Goal: Information Seeking & Learning: Learn about a topic

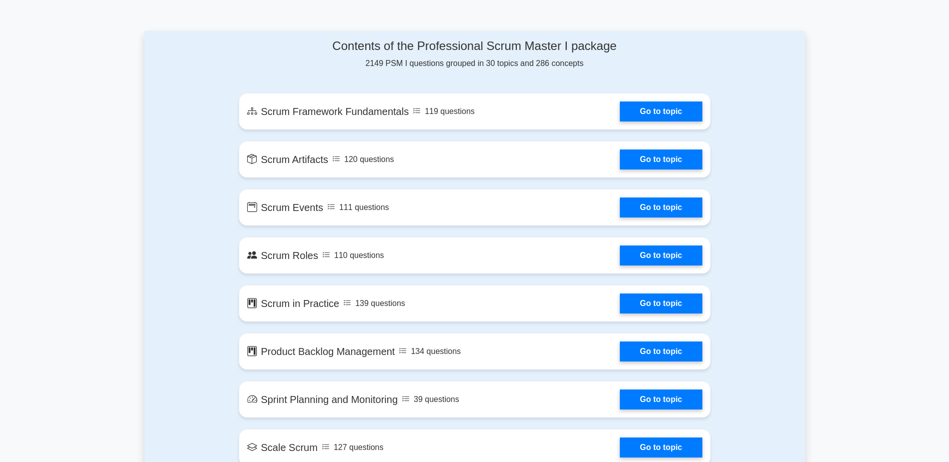
scroll to position [500, 0]
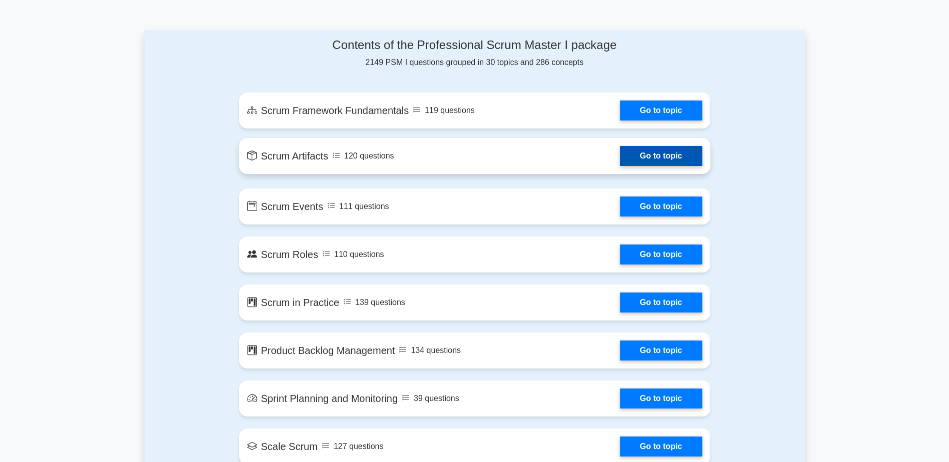
click at [648, 155] on link "Go to topic" at bounding box center [661, 156] width 82 height 20
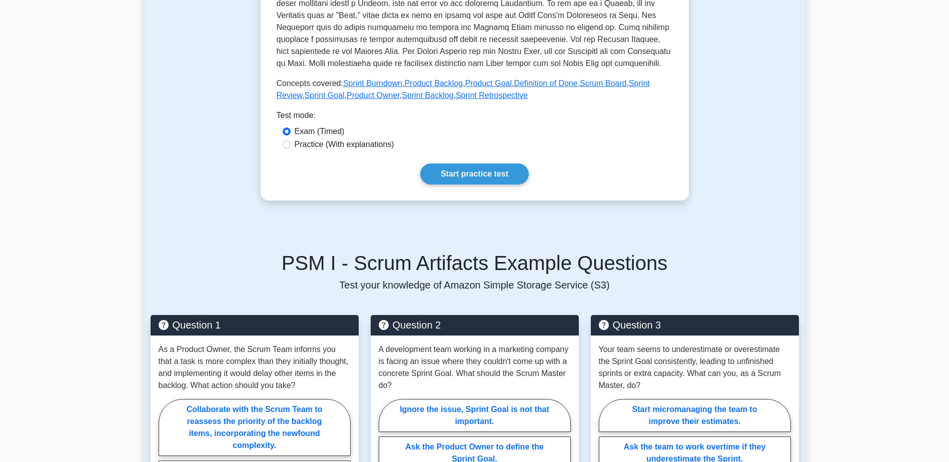
scroll to position [400, 0]
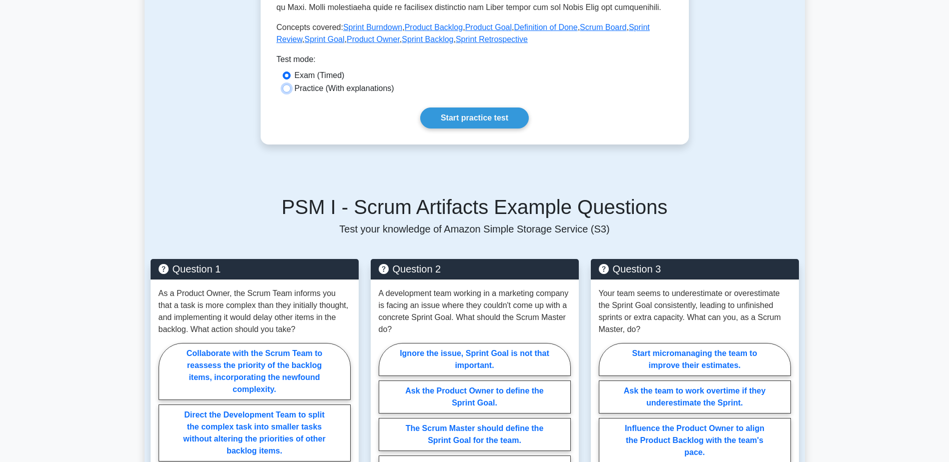
click at [287, 91] on input "Practice (With explanations)" at bounding box center [287, 89] width 8 height 8
radio input "true"
click at [455, 115] on link "Start practice test" at bounding box center [474, 118] width 109 height 21
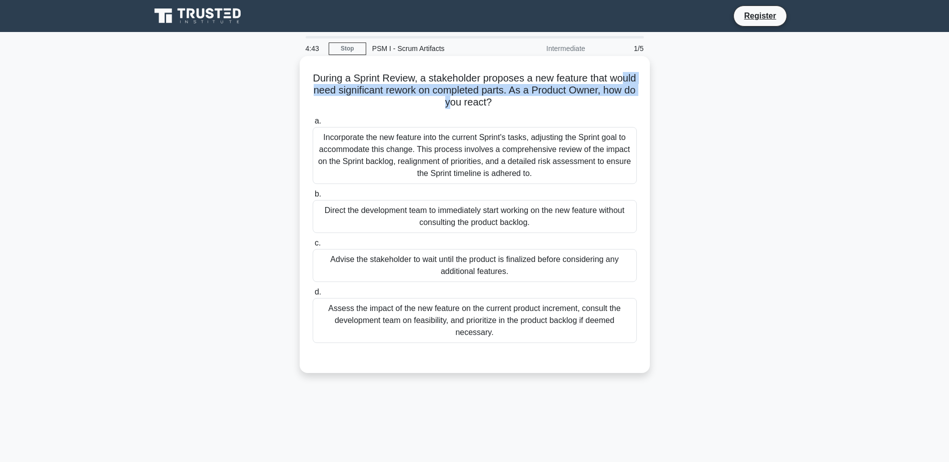
drag, startPoint x: 325, startPoint y: 89, endPoint x: 469, endPoint y: 100, distance: 144.9
click at [469, 100] on h5 "During a Sprint Review, a stakeholder proposes a new feature that would need si…" at bounding box center [475, 90] width 326 height 37
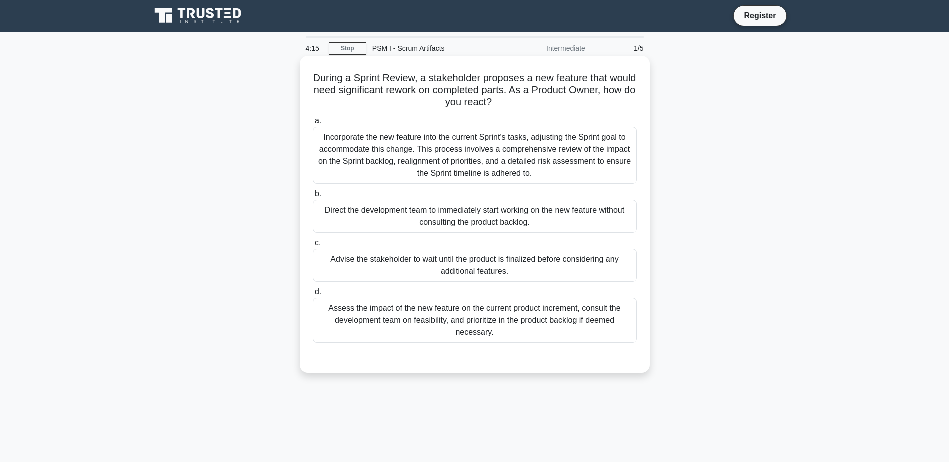
click at [495, 314] on div "Assess the impact of the new feature on the current product increment, consult …" at bounding box center [475, 320] width 324 height 45
click at [313, 296] on input "d. Assess the impact of the new feature on the current product increment, consu…" at bounding box center [313, 292] width 0 height 7
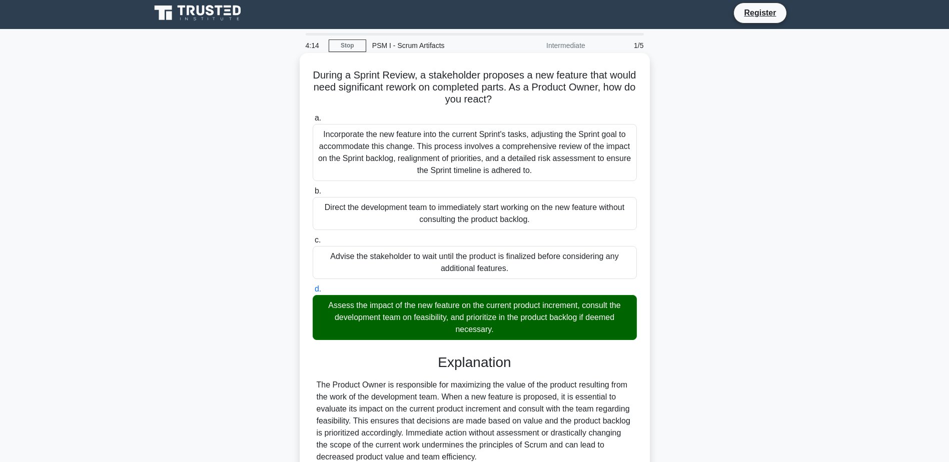
scroll to position [95, 0]
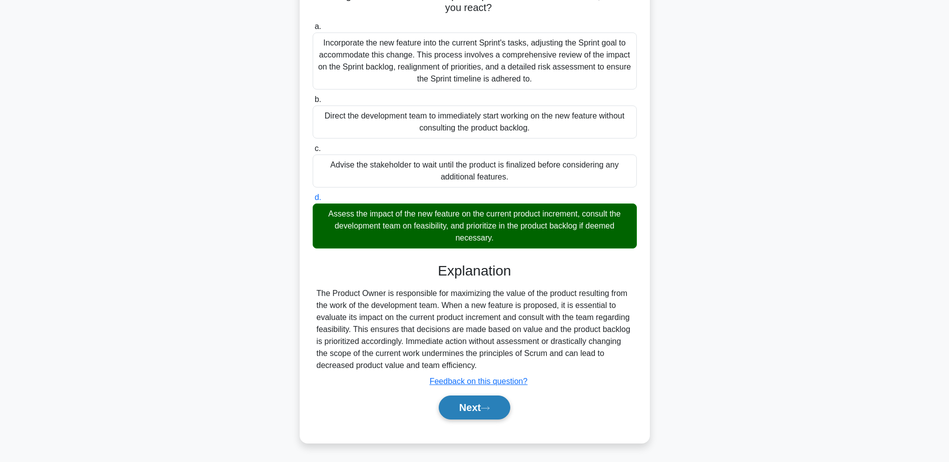
click at [479, 409] on button "Next" at bounding box center [475, 408] width 72 height 24
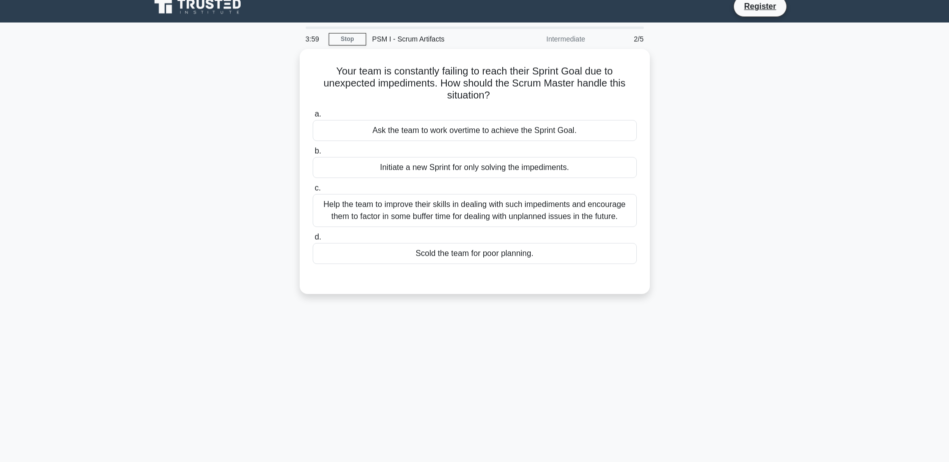
scroll to position [0, 0]
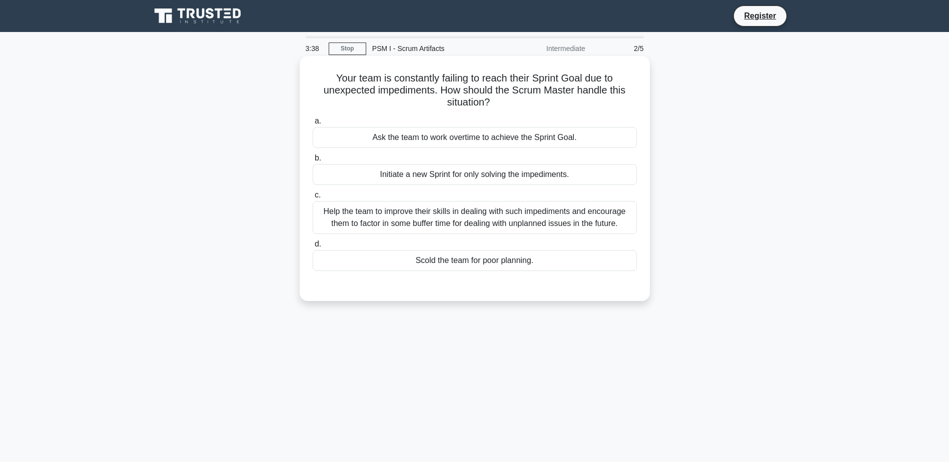
click at [350, 215] on div "Help the team to improve their skills in dealing with such impediments and enco…" at bounding box center [475, 217] width 324 height 33
click at [313, 199] on input "c. Help the team to improve their skills in dealing with such impediments and e…" at bounding box center [313, 195] width 0 height 7
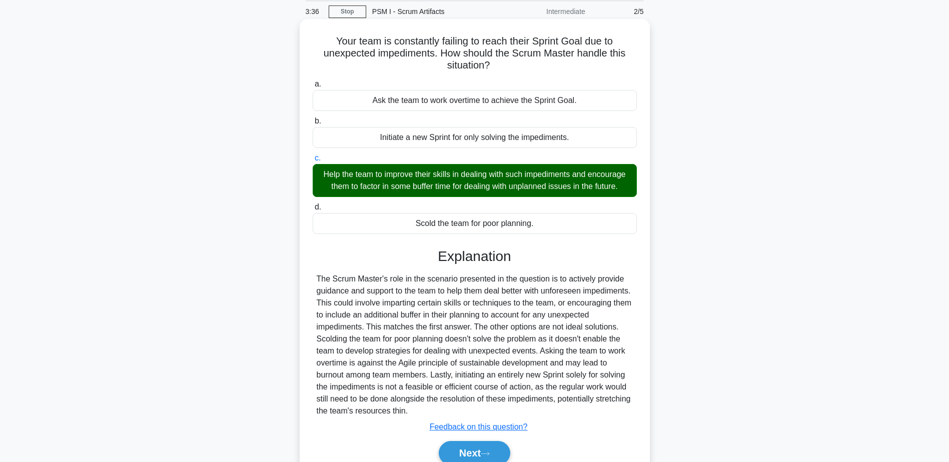
scroll to position [83, 0]
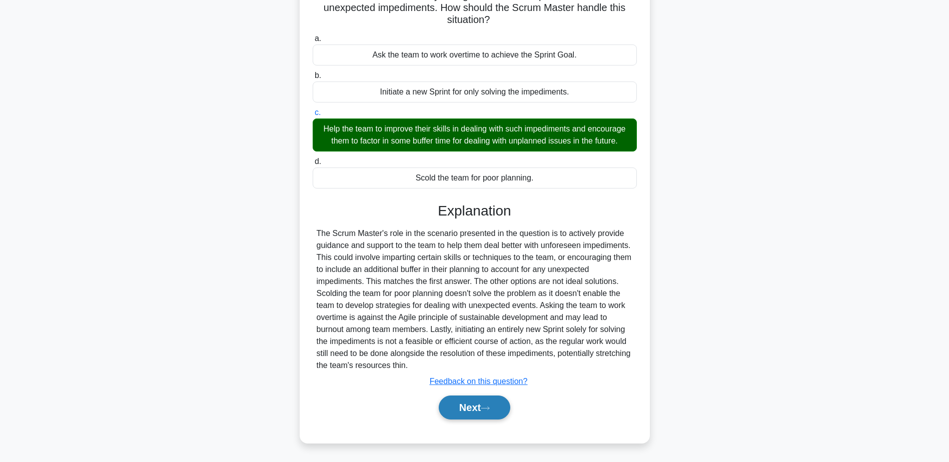
click at [469, 406] on button "Next" at bounding box center [475, 408] width 72 height 24
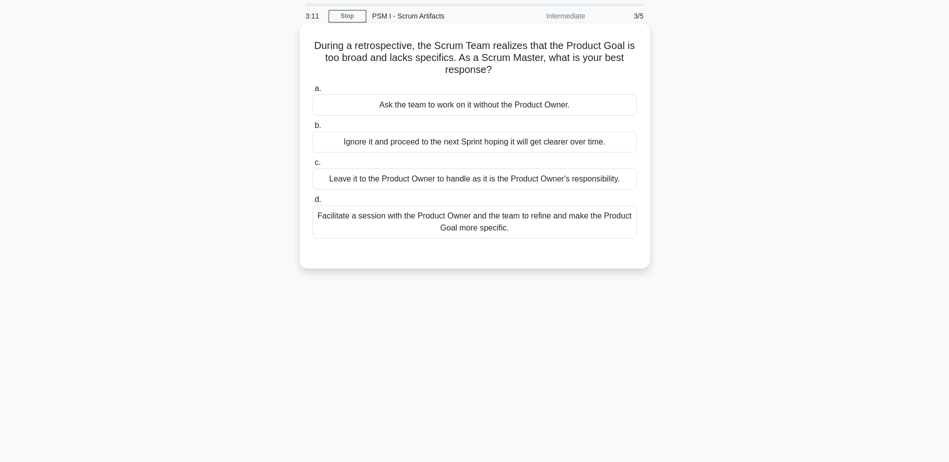
scroll to position [50, 0]
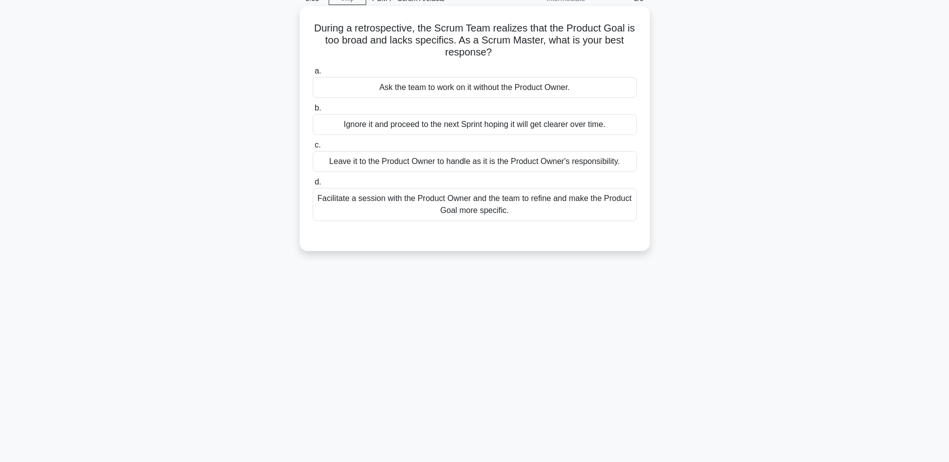
click at [458, 207] on div "Facilitate a session with the Product Owner and the team to refine and make the…" at bounding box center [475, 204] width 324 height 33
click at [313, 186] on input "d. Facilitate a session with the Product Owner and the team to refine and make …" at bounding box center [313, 182] width 0 height 7
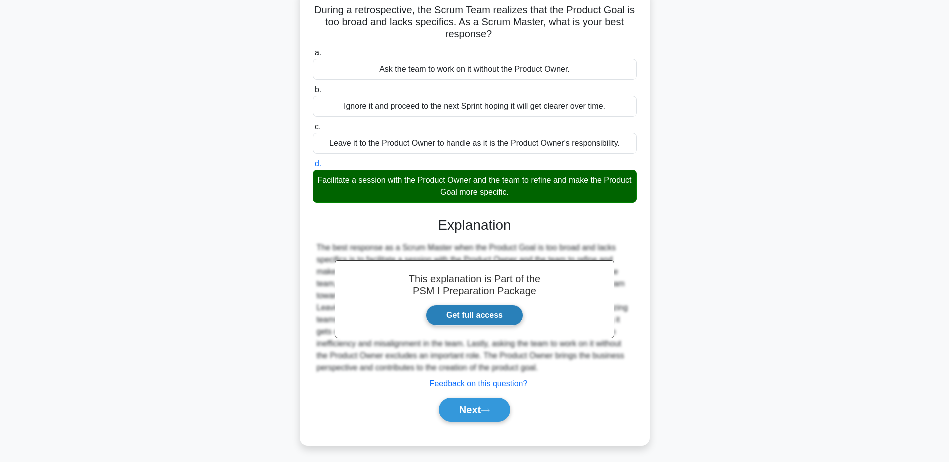
scroll to position [78, 0]
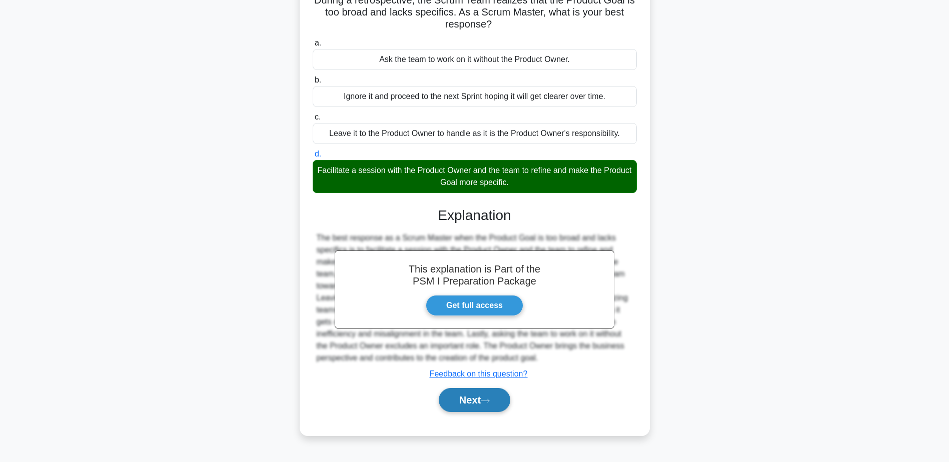
click at [472, 402] on button "Next" at bounding box center [475, 400] width 72 height 24
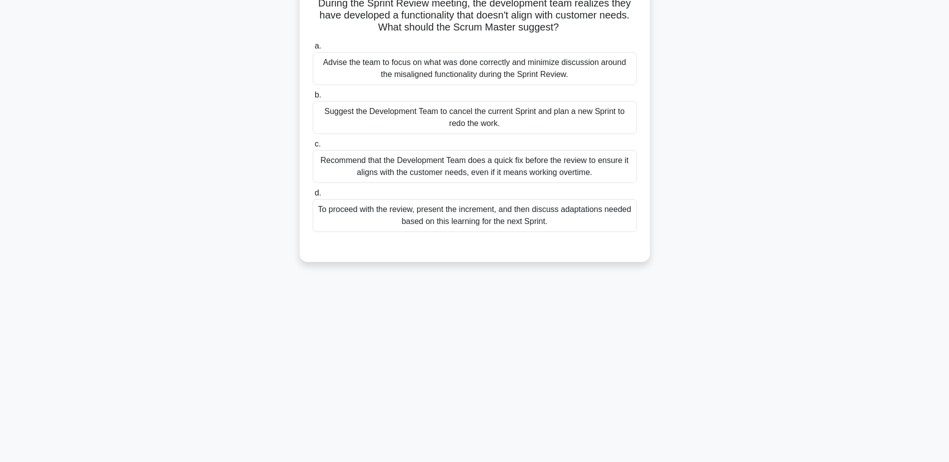
scroll to position [0, 0]
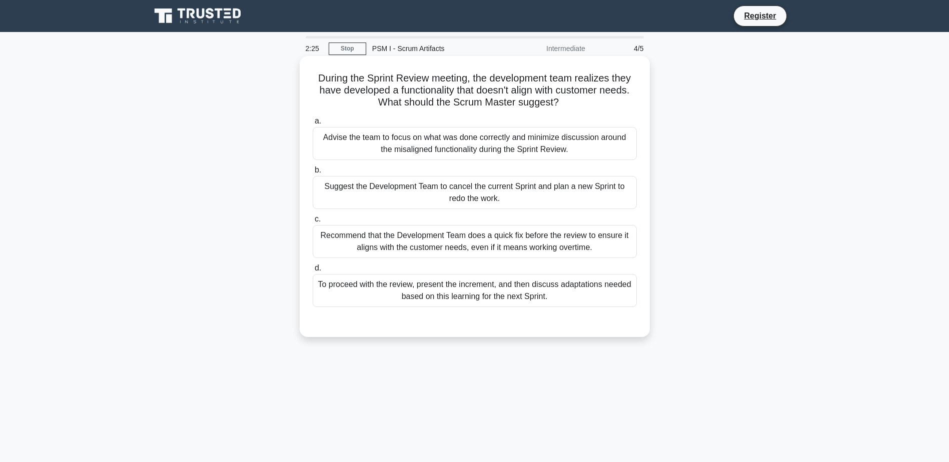
click at [532, 298] on div "To proceed with the review, present the increment, and then discuss adaptations…" at bounding box center [475, 290] width 324 height 33
click at [313, 272] on input "d. To proceed with the review, present the increment, and then discuss adaptati…" at bounding box center [313, 268] width 0 height 7
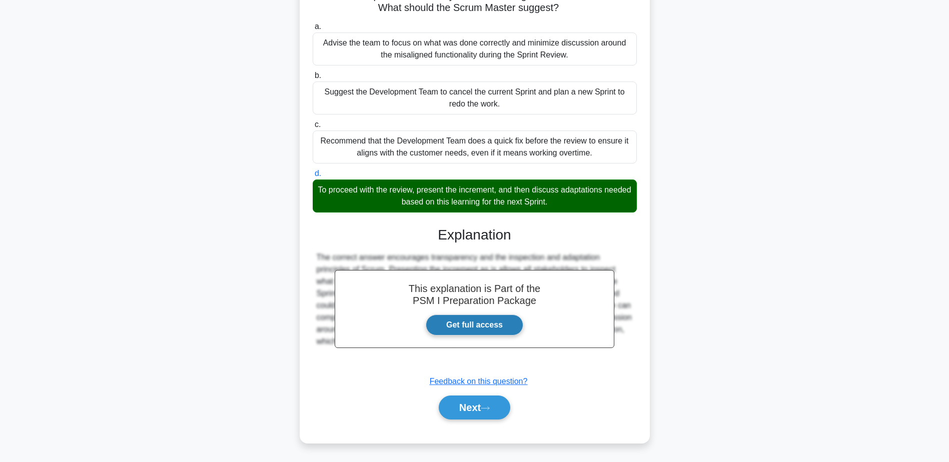
scroll to position [95, 0]
click at [483, 413] on button "Next" at bounding box center [475, 408] width 72 height 24
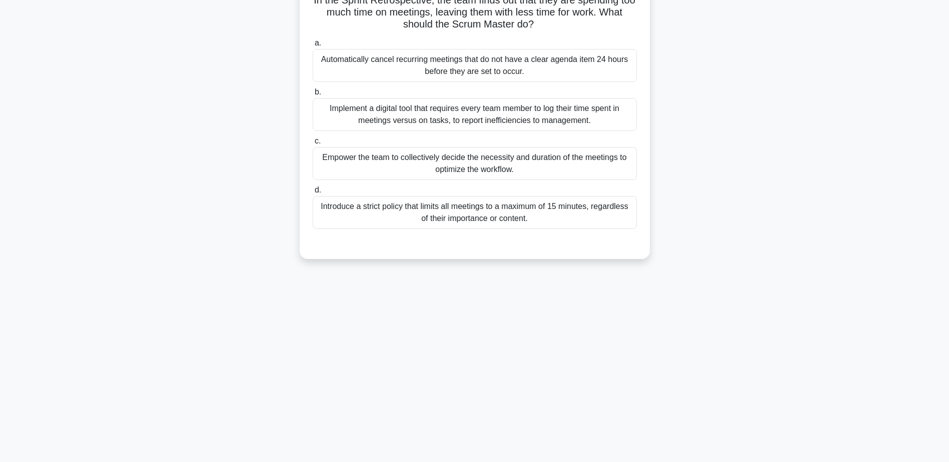
scroll to position [0, 0]
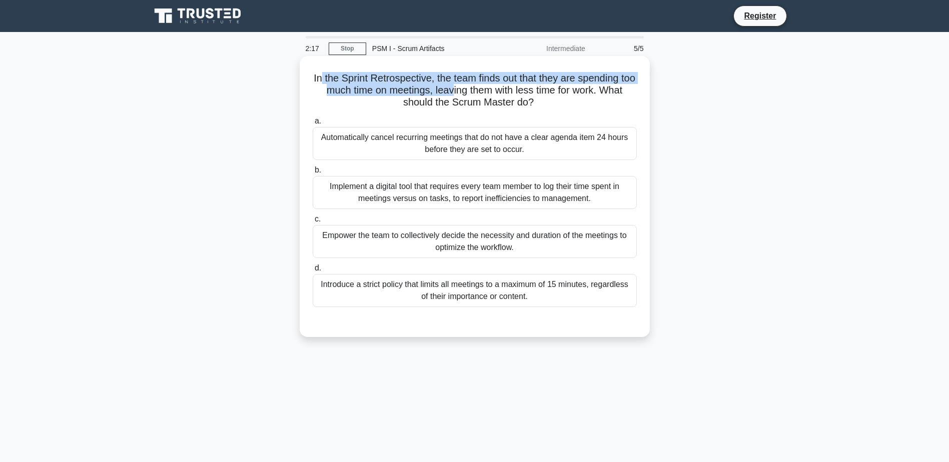
drag, startPoint x: 324, startPoint y: 81, endPoint x: 461, endPoint y: 91, distance: 137.4
click at [461, 91] on h5 "In the Sprint Retrospective, the team finds out that they are spending too much…" at bounding box center [475, 90] width 326 height 37
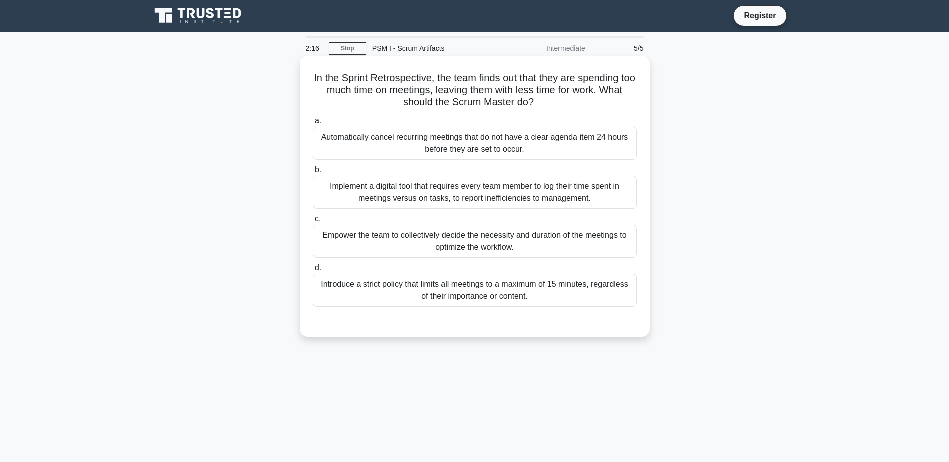
click at [321, 84] on h5 "In the Sprint Retrospective, the team finds out that they are spending too much…" at bounding box center [475, 90] width 326 height 37
click at [359, 239] on div "Empower the team to collectively decide the necessity and duration of the meeti…" at bounding box center [475, 241] width 324 height 33
click at [313, 223] on input "c. Empower the team to collectively decide the necessity and duration of the me…" at bounding box center [313, 219] width 0 height 7
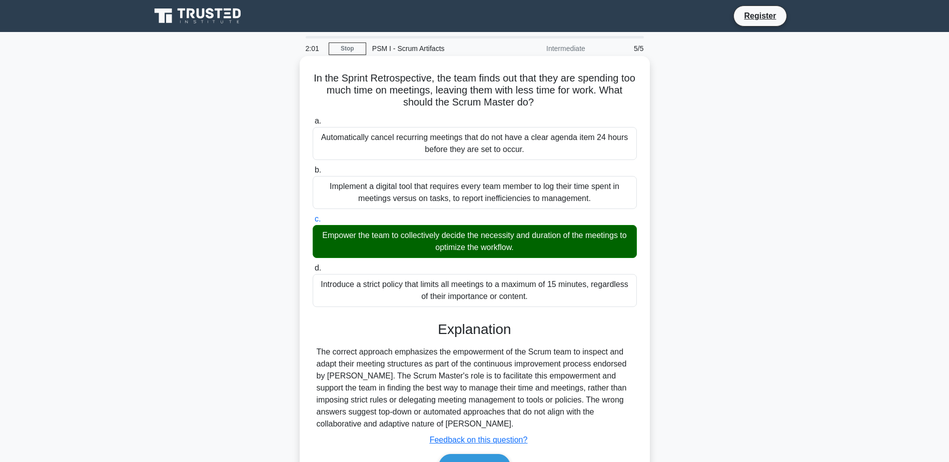
scroll to position [78, 0]
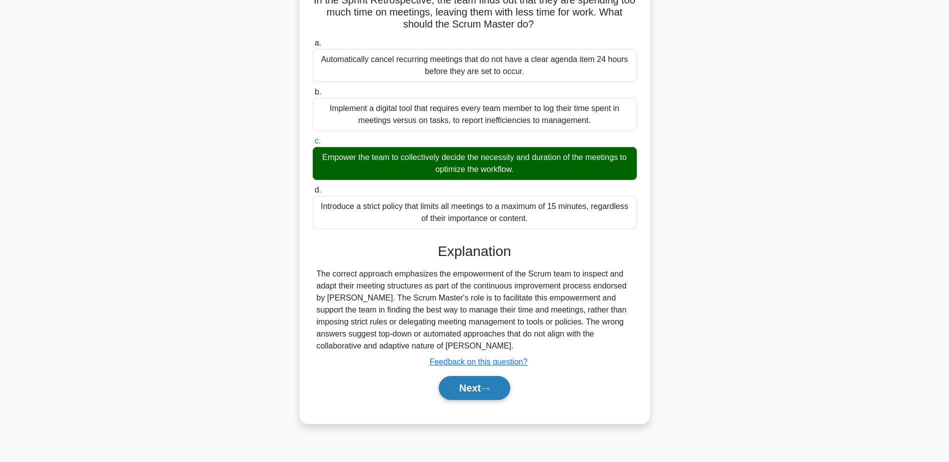
click at [479, 391] on button "Next" at bounding box center [475, 388] width 72 height 24
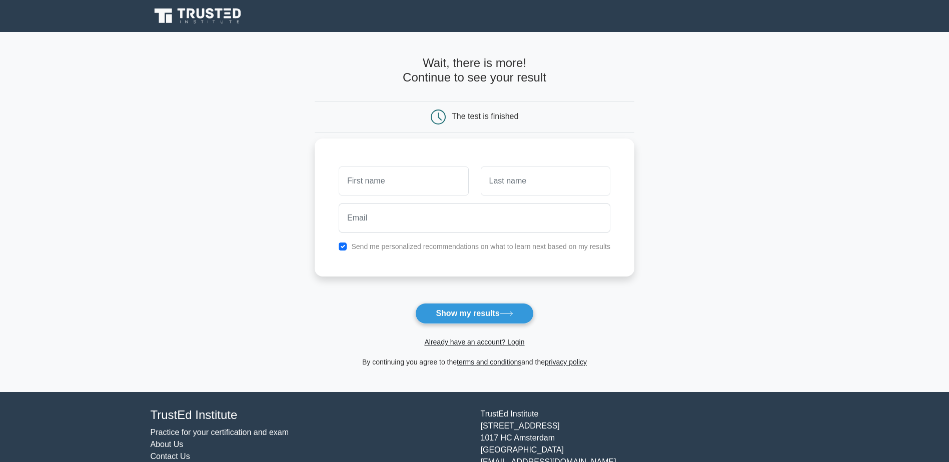
click at [390, 179] on input "text" at bounding box center [404, 181] width 130 height 29
type input "Philippe"
click at [510, 182] on input "text" at bounding box center [546, 181] width 130 height 29
type input "Merckling"
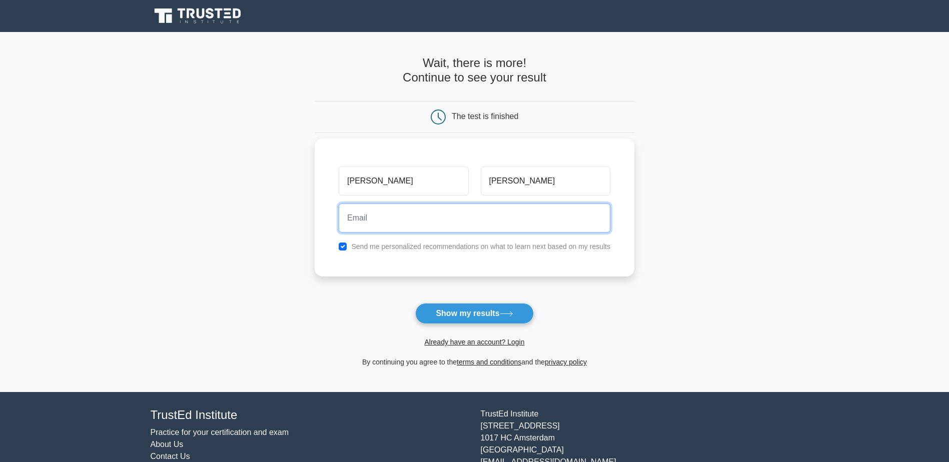
click at [391, 222] on input "email" at bounding box center [475, 218] width 272 height 29
type input "p.merckling@universretail.com"
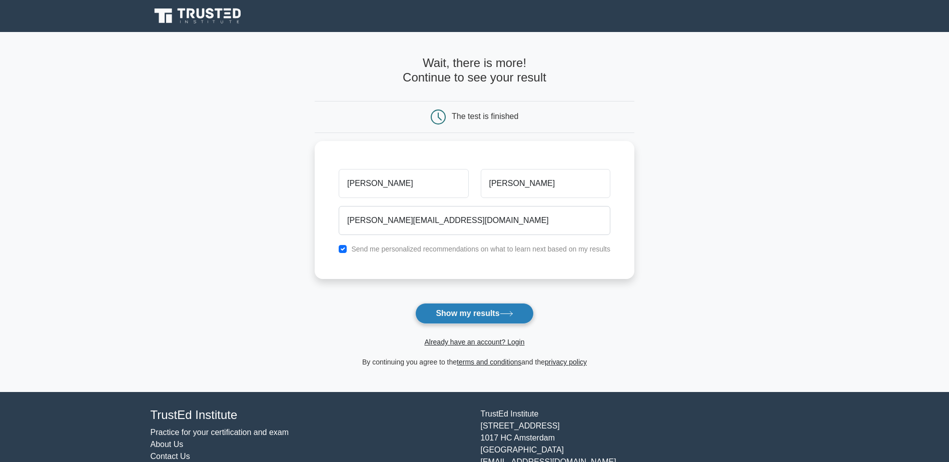
click at [462, 312] on button "Show my results" at bounding box center [474, 313] width 118 height 21
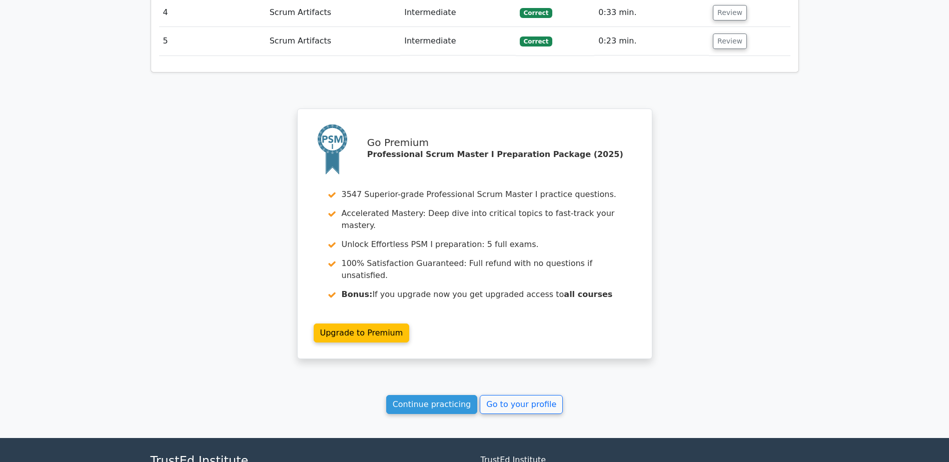
scroll to position [1318, 0]
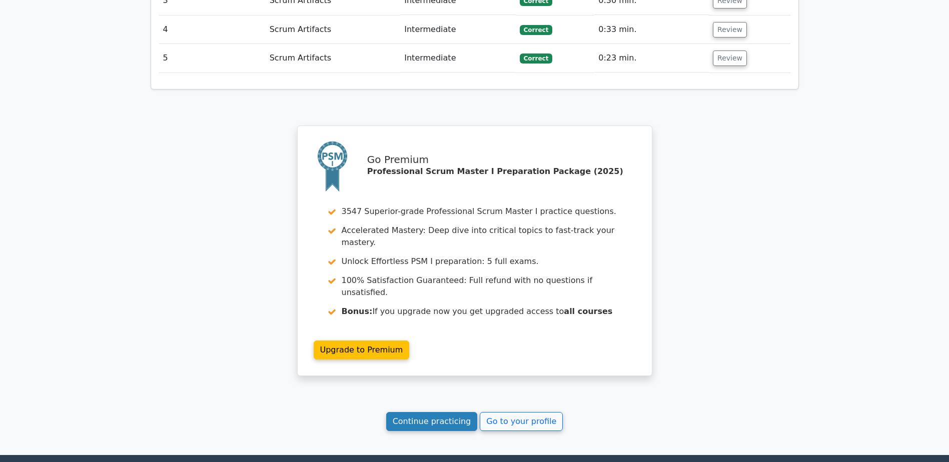
click at [414, 412] on link "Continue practicing" at bounding box center [432, 421] width 92 height 19
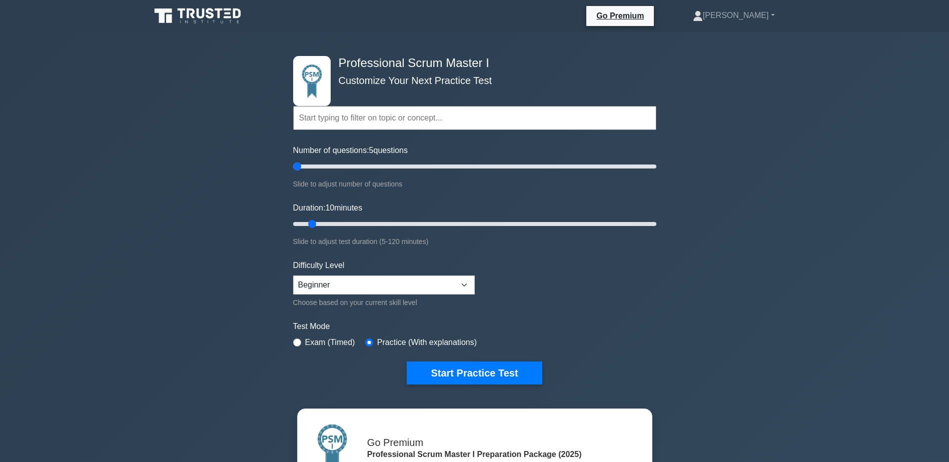
drag, startPoint x: 306, startPoint y: 166, endPoint x: 134, endPoint y: 150, distance: 172.3
type input "5"
click at [293, 170] on input "Number of questions: 5 questions" at bounding box center [474, 167] width 363 height 12
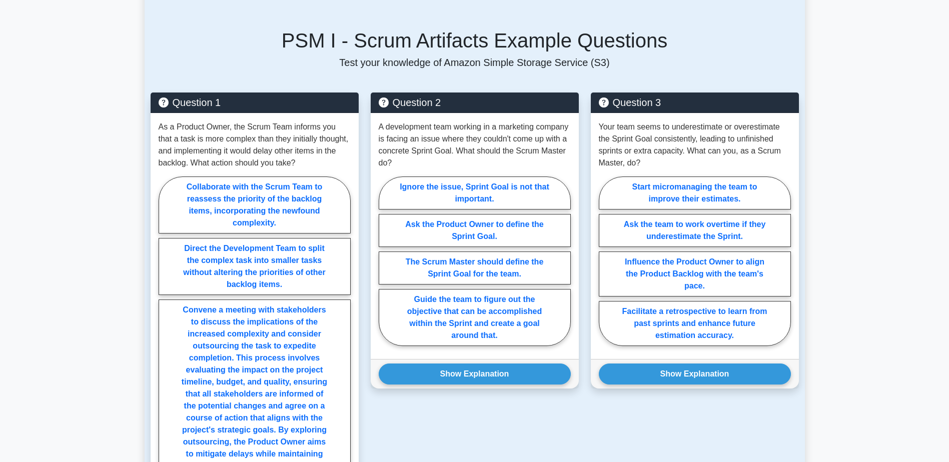
scroll to position [550, 0]
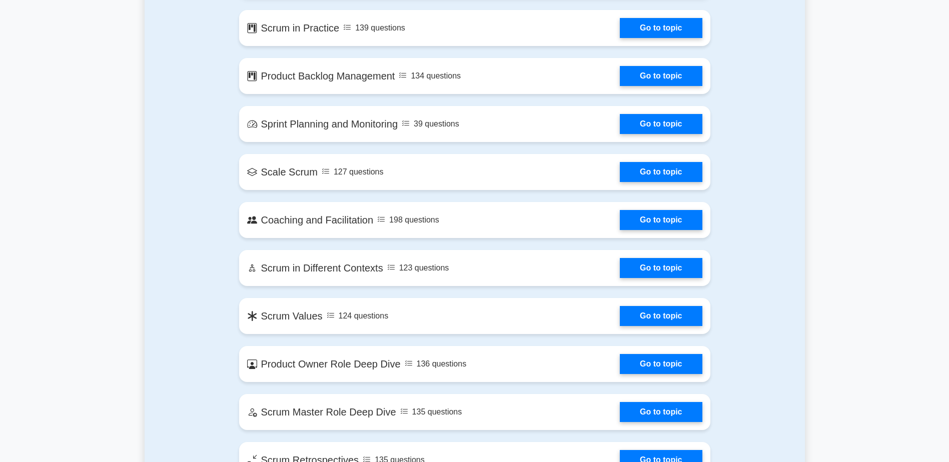
scroll to position [1050, 0]
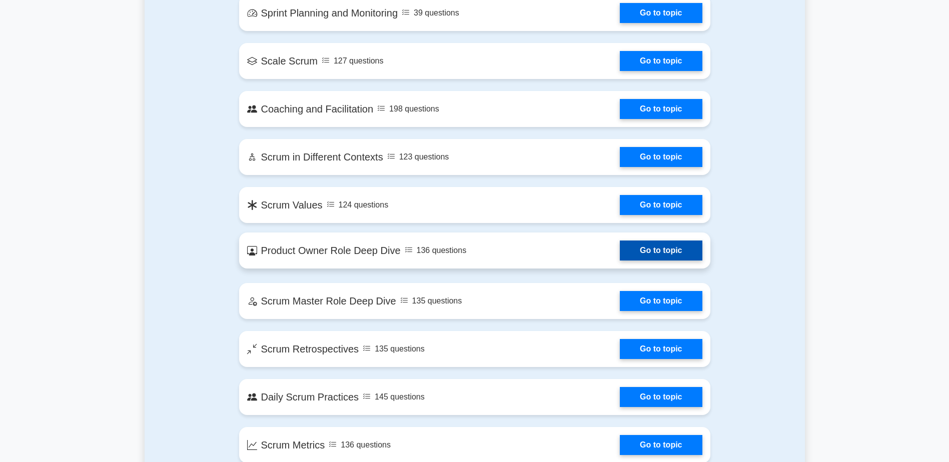
click at [652, 250] on link "Go to topic" at bounding box center [661, 251] width 82 height 20
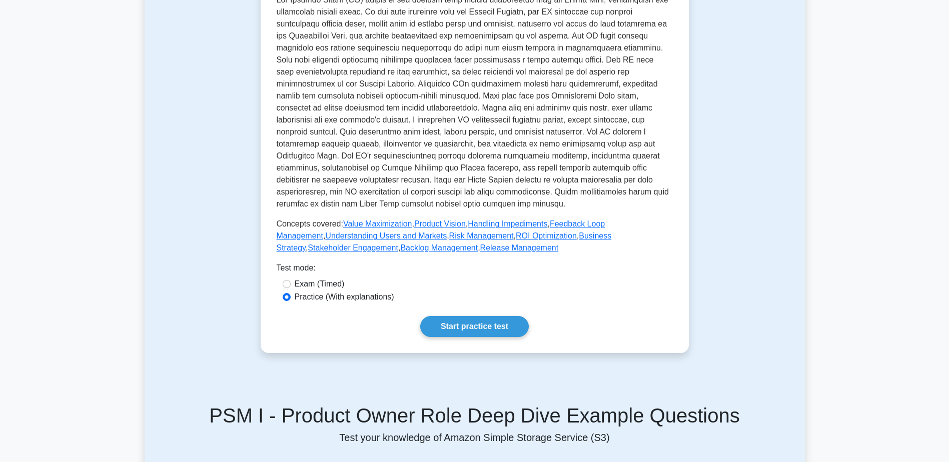
scroll to position [300, 0]
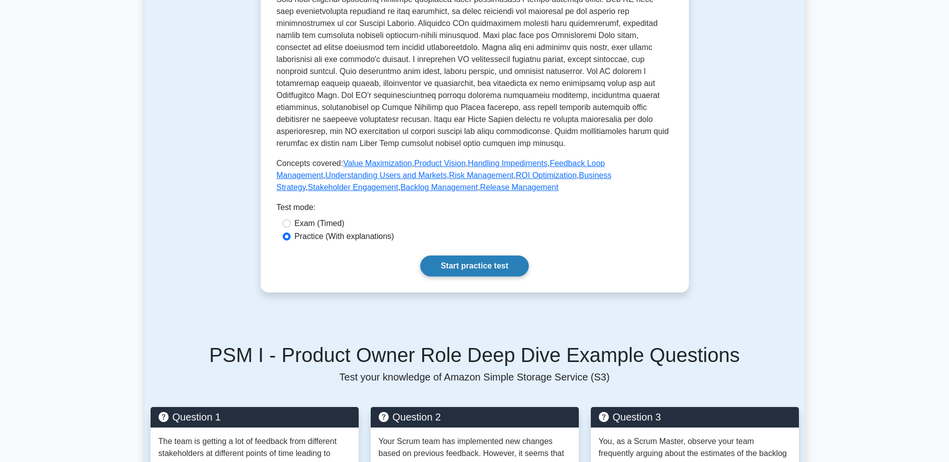
click at [469, 266] on link "Start practice test" at bounding box center [474, 266] width 109 height 21
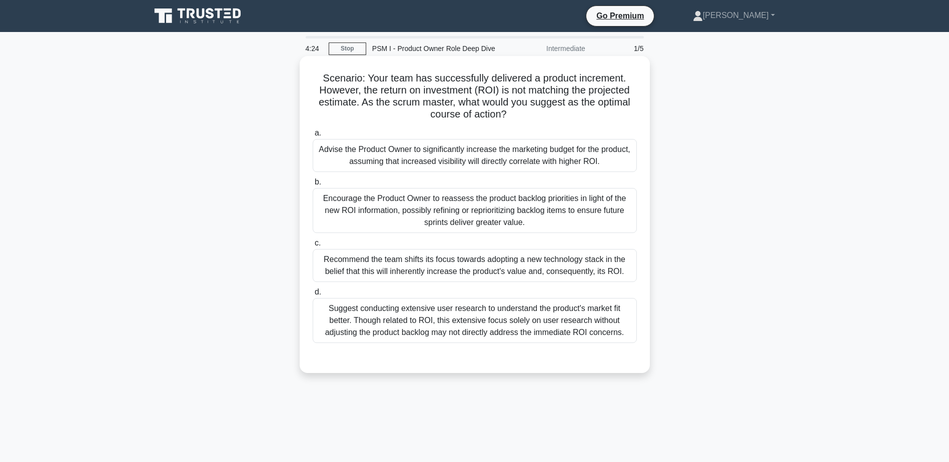
click at [378, 213] on div "Encourage the Product Owner to reassess the product backlog priorities in light…" at bounding box center [475, 210] width 324 height 45
click at [313, 186] on input "b. Encourage the Product Owner to reassess the product backlog priorities in li…" at bounding box center [313, 182] width 0 height 7
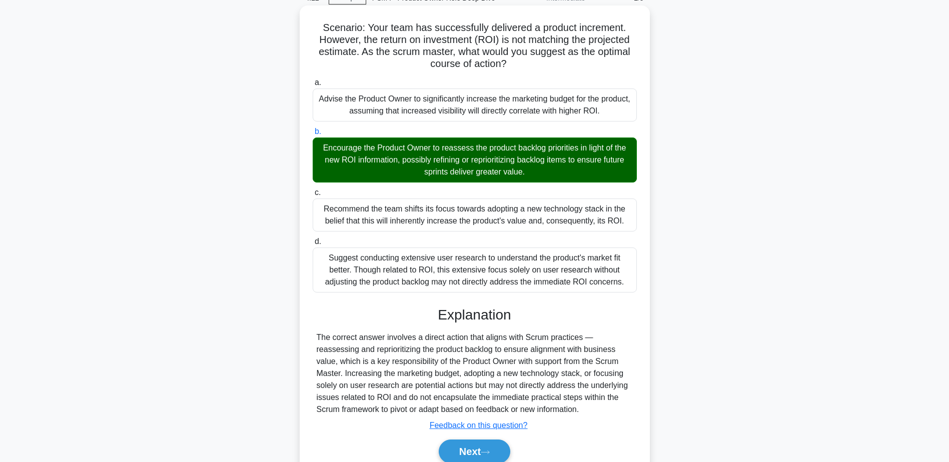
scroll to position [95, 0]
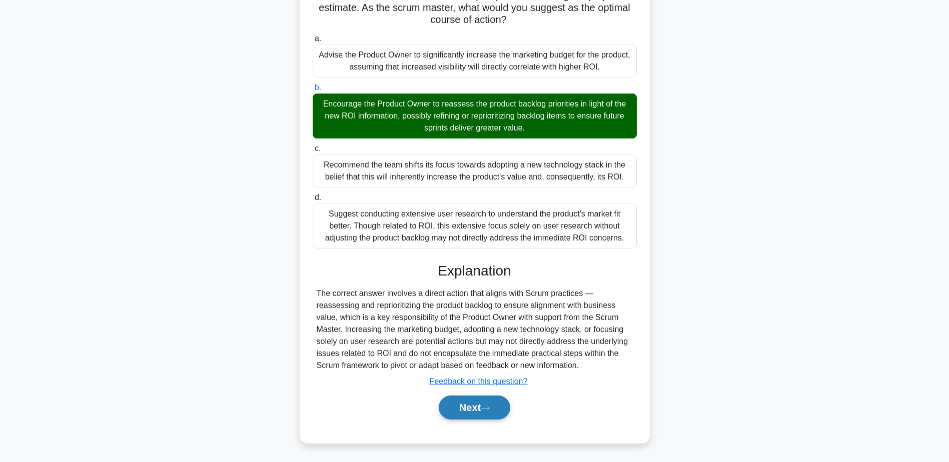
click at [457, 403] on button "Next" at bounding box center [475, 408] width 72 height 24
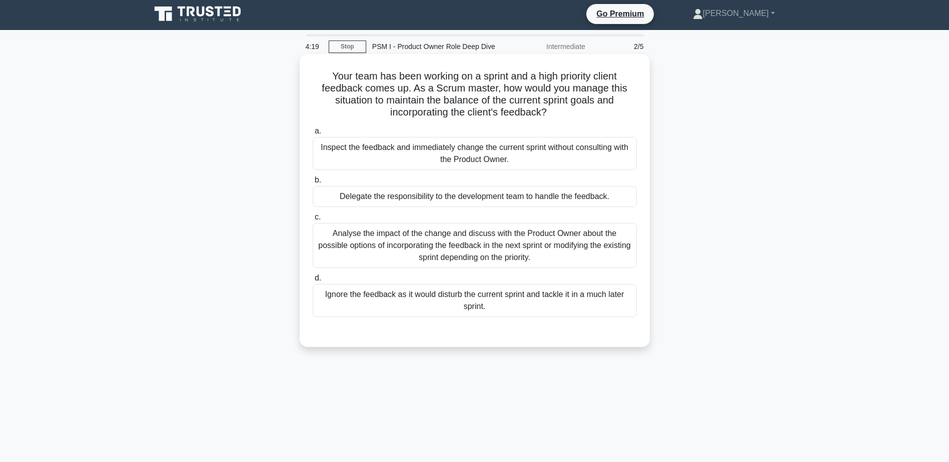
scroll to position [0, 0]
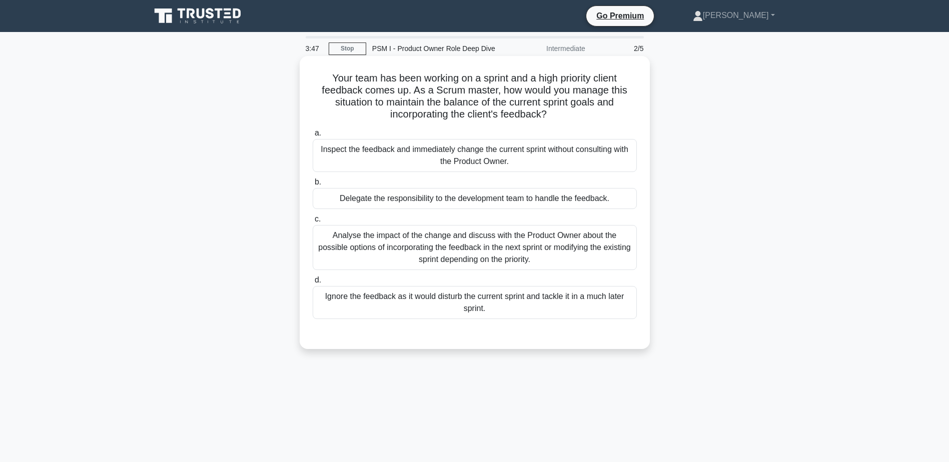
click at [469, 251] on div "Analyse the impact of the change and discuss with the Product Owner about the p…" at bounding box center [475, 247] width 324 height 45
click at [313, 223] on input "c. Analyse the impact of the change and discuss with the Product Owner about th…" at bounding box center [313, 219] width 0 height 7
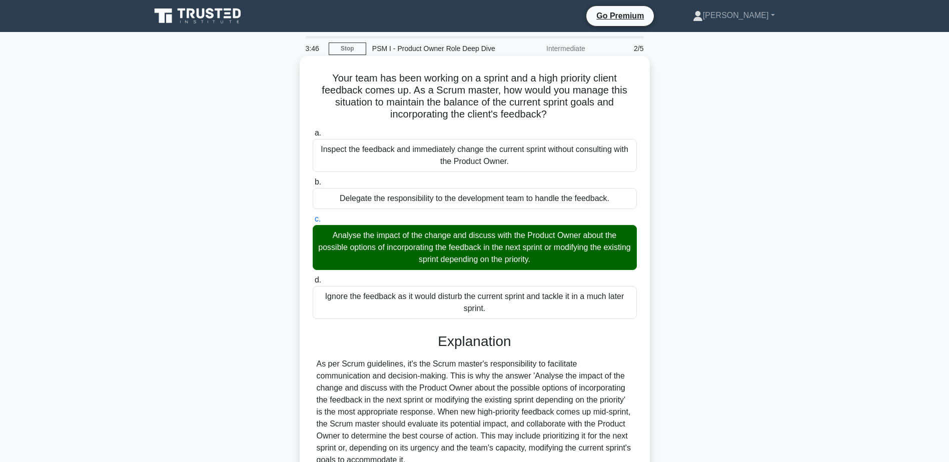
scroll to position [203, 0]
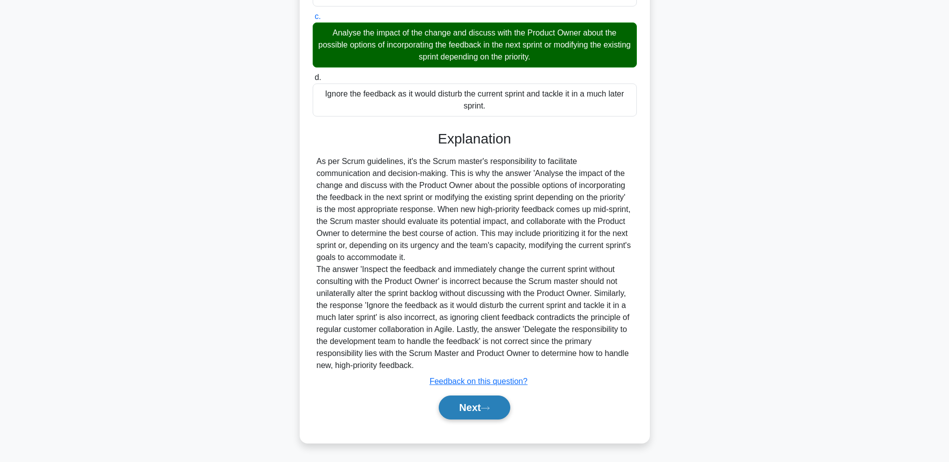
click at [452, 410] on button "Next" at bounding box center [475, 408] width 72 height 24
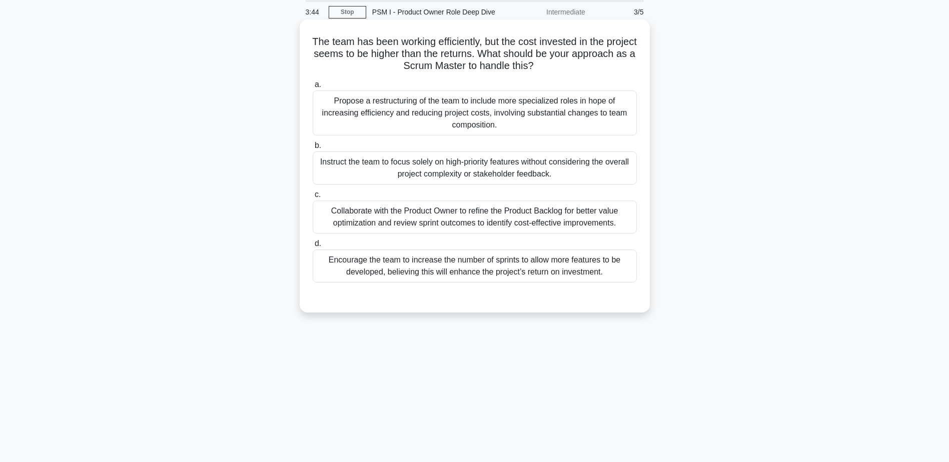
scroll to position [0, 0]
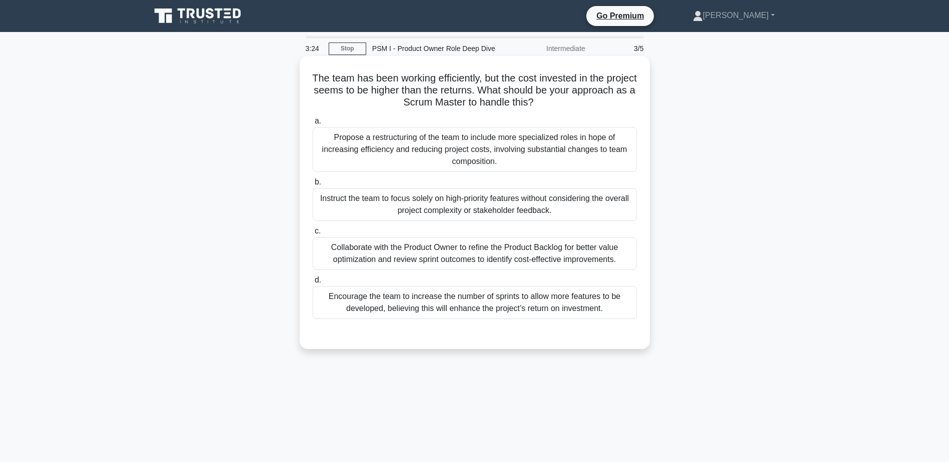
click at [611, 253] on div "Collaborate with the Product Owner to refine the Product Backlog for better val…" at bounding box center [475, 253] width 324 height 33
click at [313, 235] on input "c. Collaborate with the Product Owner to refine the Product Backlog for better …" at bounding box center [313, 231] width 0 height 7
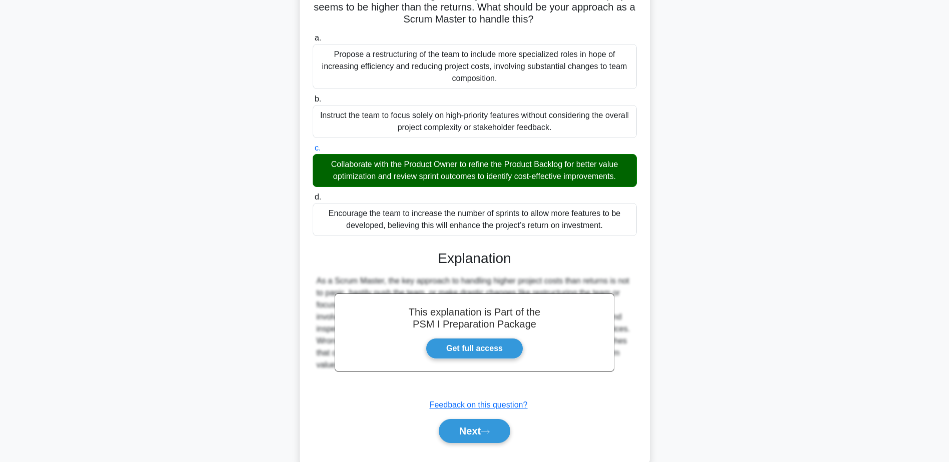
scroll to position [107, 0]
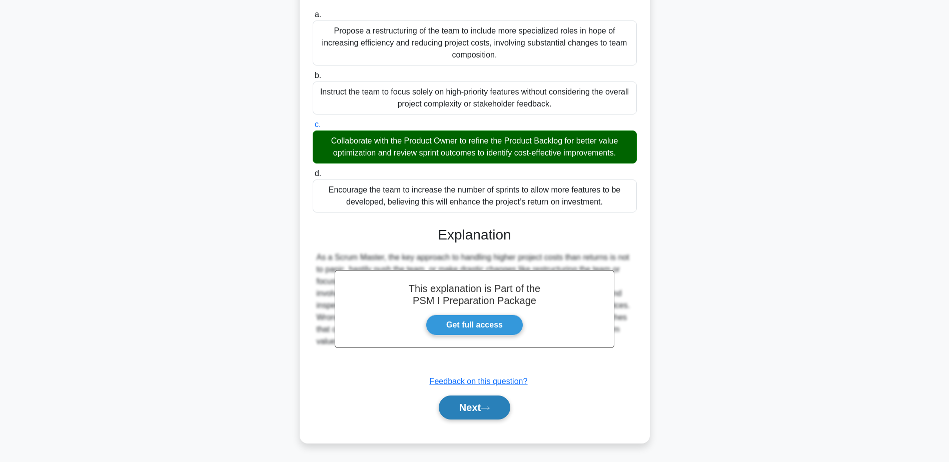
click at [486, 412] on button "Next" at bounding box center [475, 408] width 72 height 24
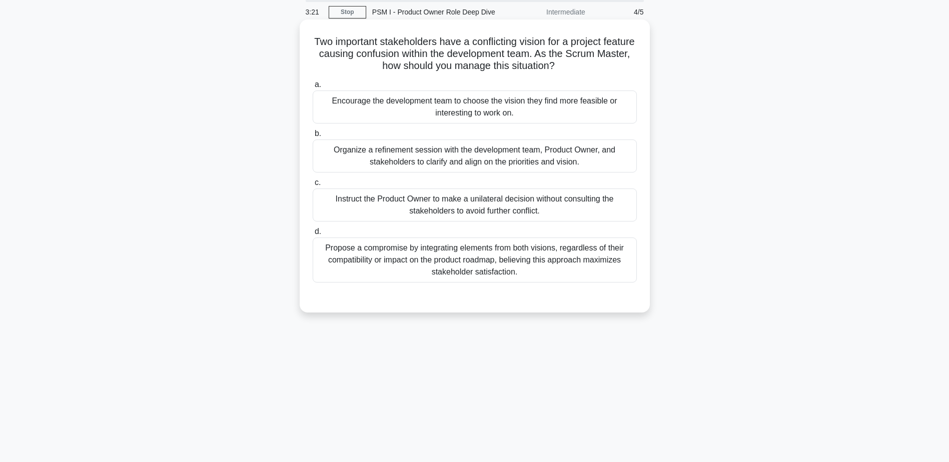
scroll to position [0, 0]
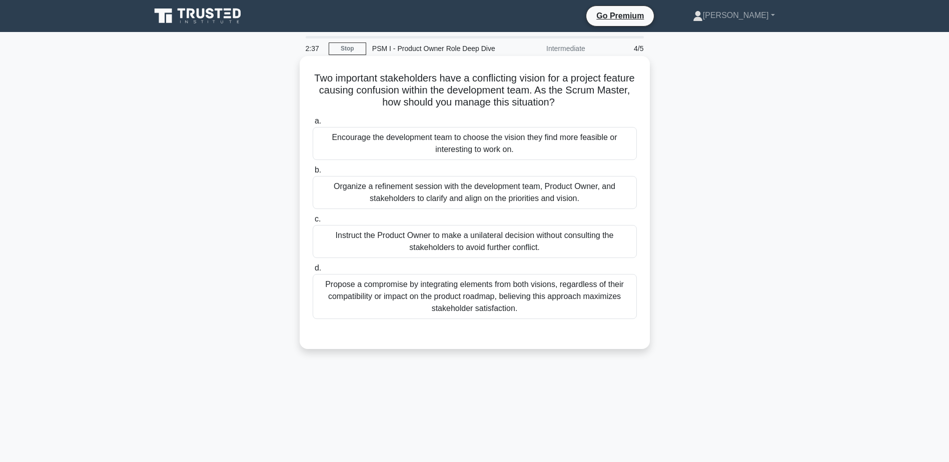
click at [356, 191] on div "Organize a refinement session with the development team, Product Owner, and sta…" at bounding box center [475, 192] width 324 height 33
click at [313, 174] on input "b. Organize a refinement session with the development team, Product Owner, and …" at bounding box center [313, 170] width 0 height 7
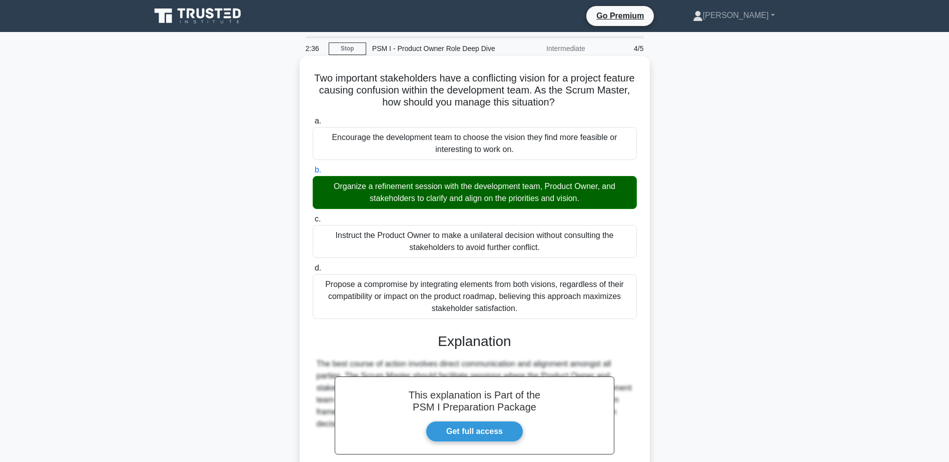
scroll to position [107, 0]
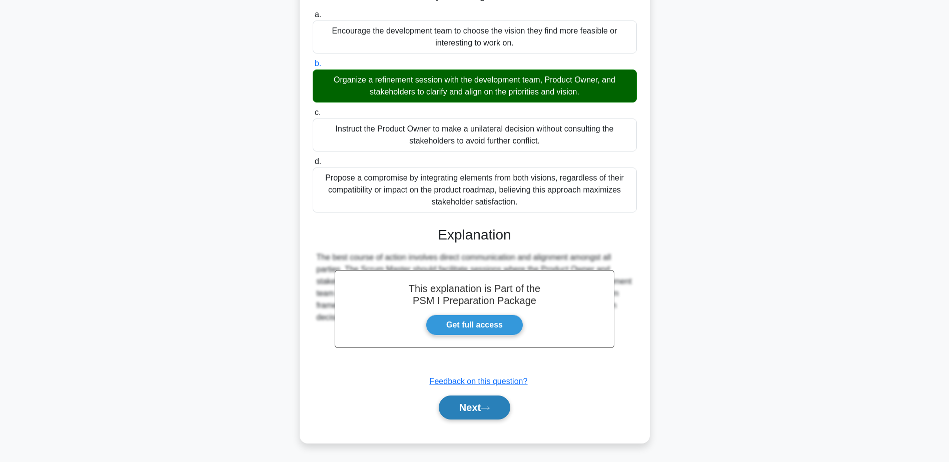
click at [496, 404] on button "Next" at bounding box center [475, 408] width 72 height 24
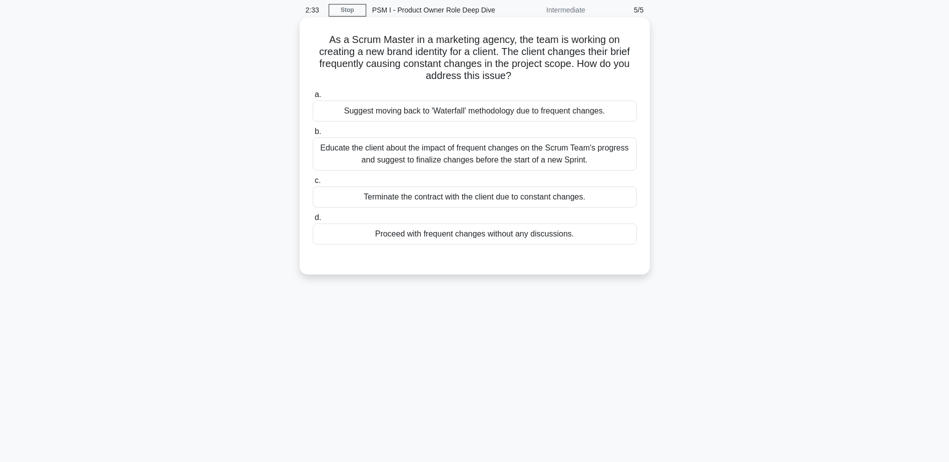
scroll to position [0, 0]
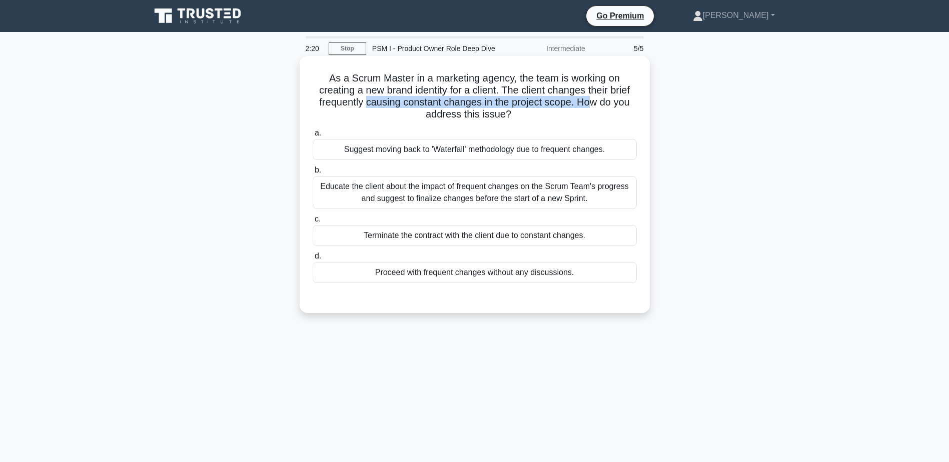
drag, startPoint x: 366, startPoint y: 101, endPoint x: 591, endPoint y: 101, distance: 225.0
click at [591, 101] on h5 "As a Scrum Master in a marketing agency, the team is working on creating a new …" at bounding box center [475, 96] width 326 height 49
click at [405, 196] on div "Educate the client about the impact of frequent changes on the Scrum Team's pro…" at bounding box center [475, 192] width 324 height 33
click at [313, 174] on input "b. Educate the client about the impact of frequent changes on the Scrum Team's …" at bounding box center [313, 170] width 0 height 7
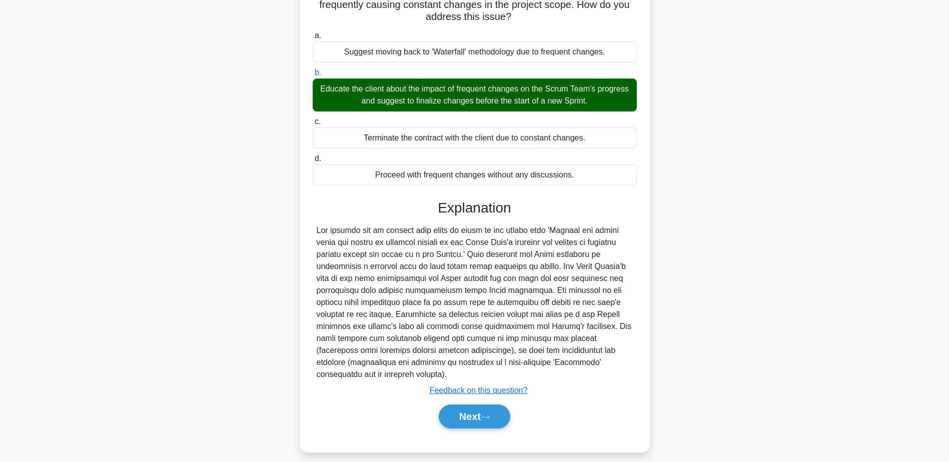
scroll to position [107, 0]
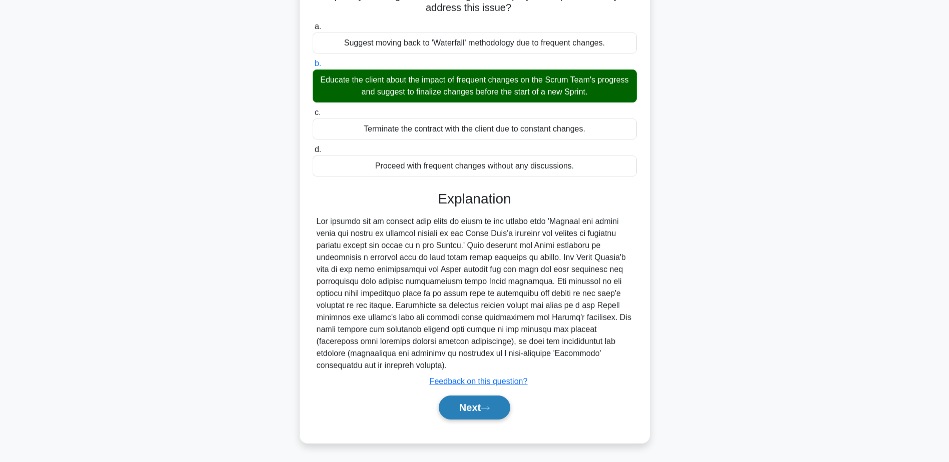
click at [461, 400] on button "Next" at bounding box center [475, 408] width 72 height 24
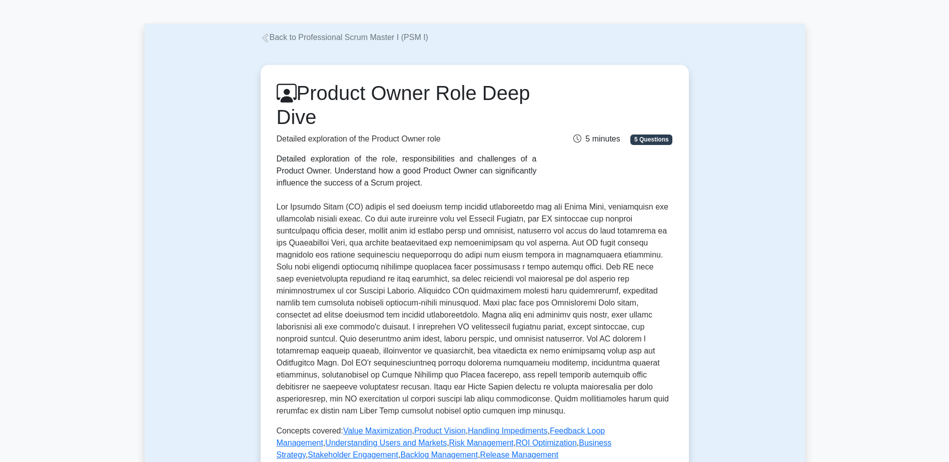
scroll to position [50, 0]
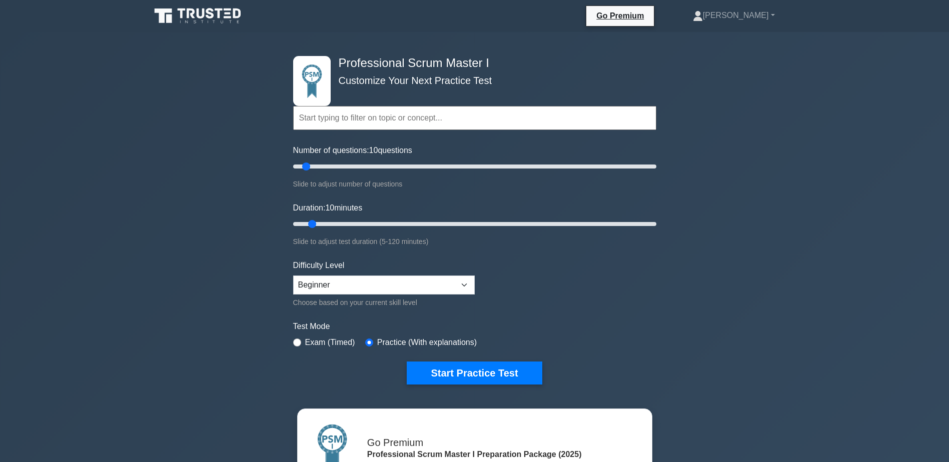
click at [205, 11] on icon at bounding box center [201, 14] width 8 height 10
